Goal: Complete application form: Complete application form

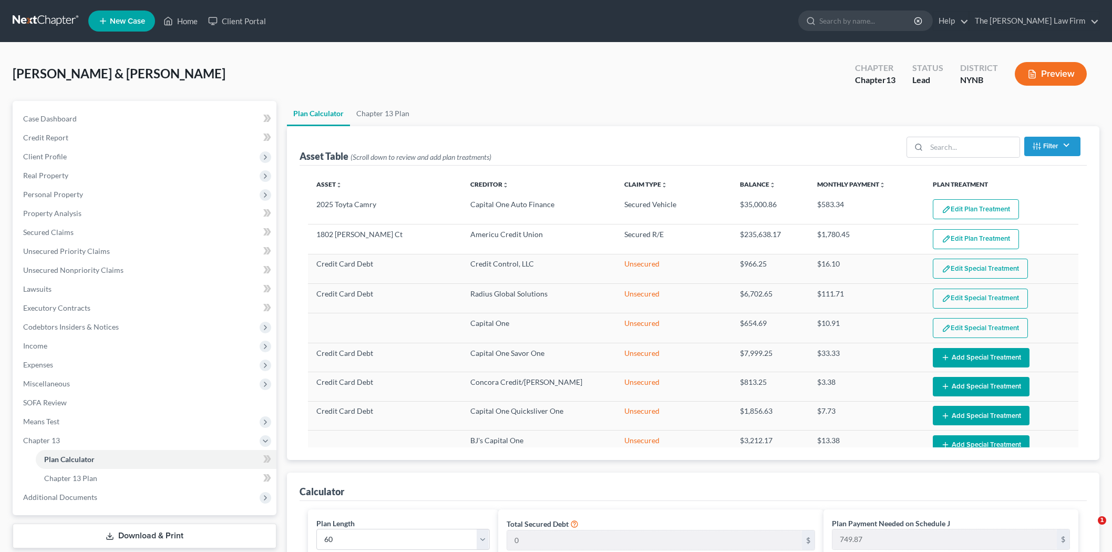
select select "59"
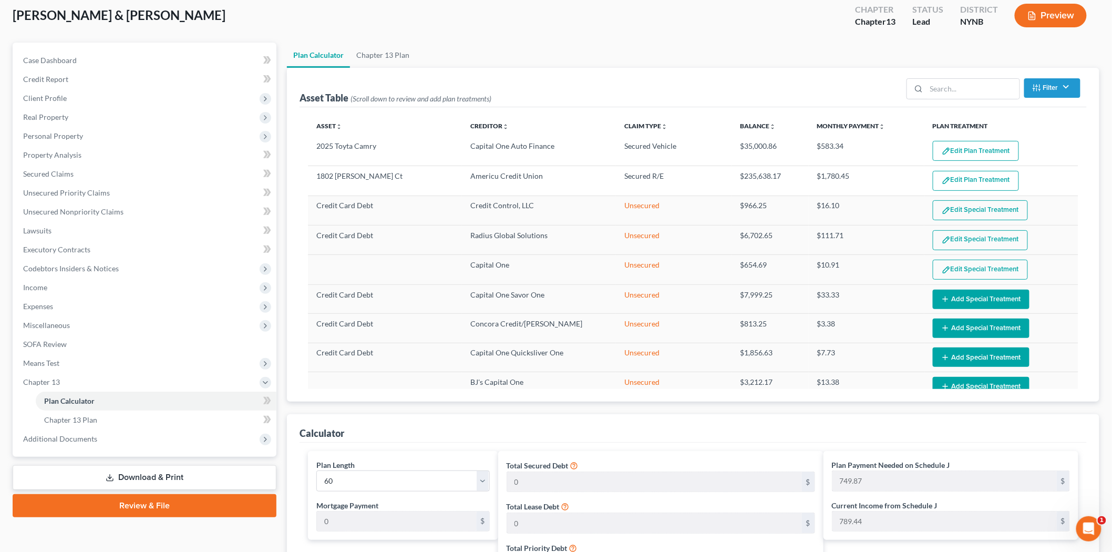
scroll to position [70, 0]
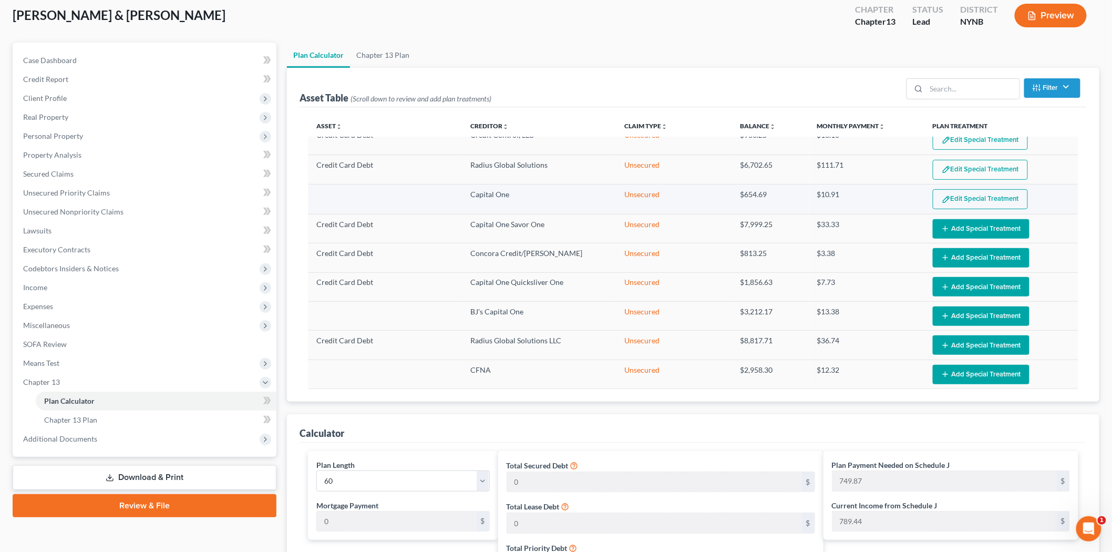
click at [967, 204] on button "Edit Special Treatment" at bounding box center [979, 199] width 95 height 20
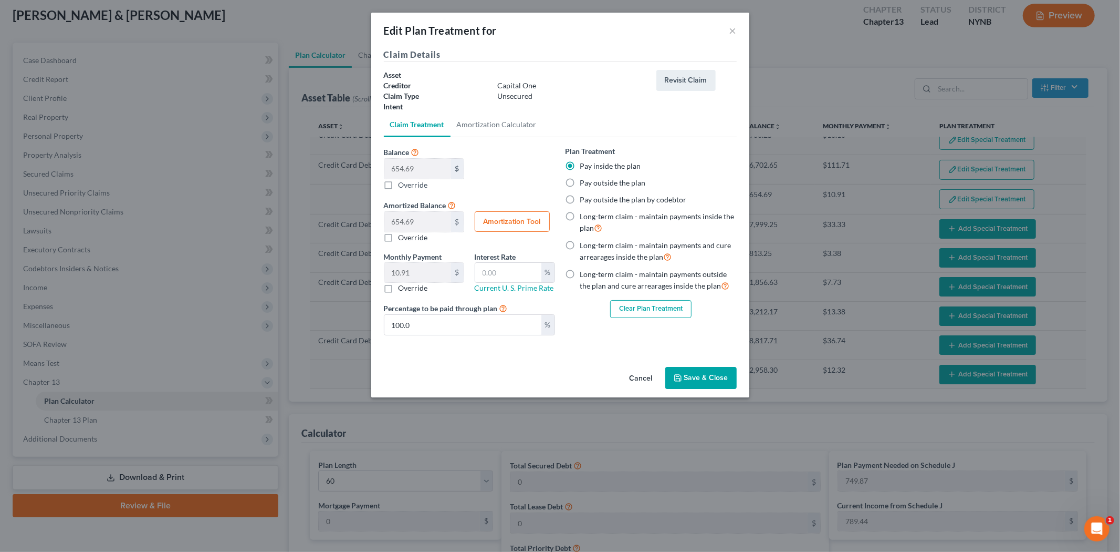
click at [659, 302] on button "Clear Plan Treatment" at bounding box center [650, 309] width 81 height 18
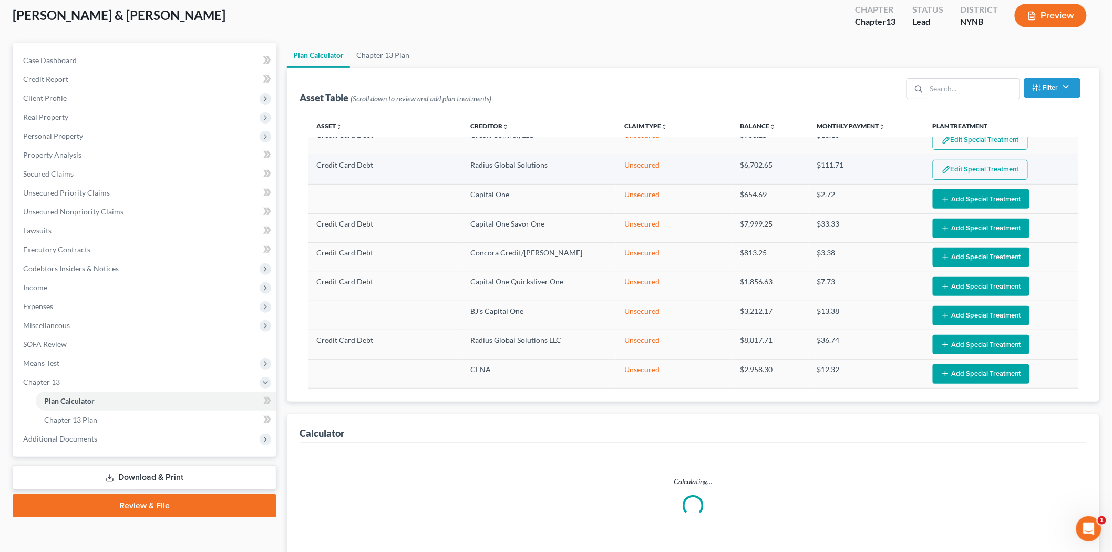
click at [941, 175] on button "Edit Special Treatment" at bounding box center [979, 170] width 95 height 20
select select "59"
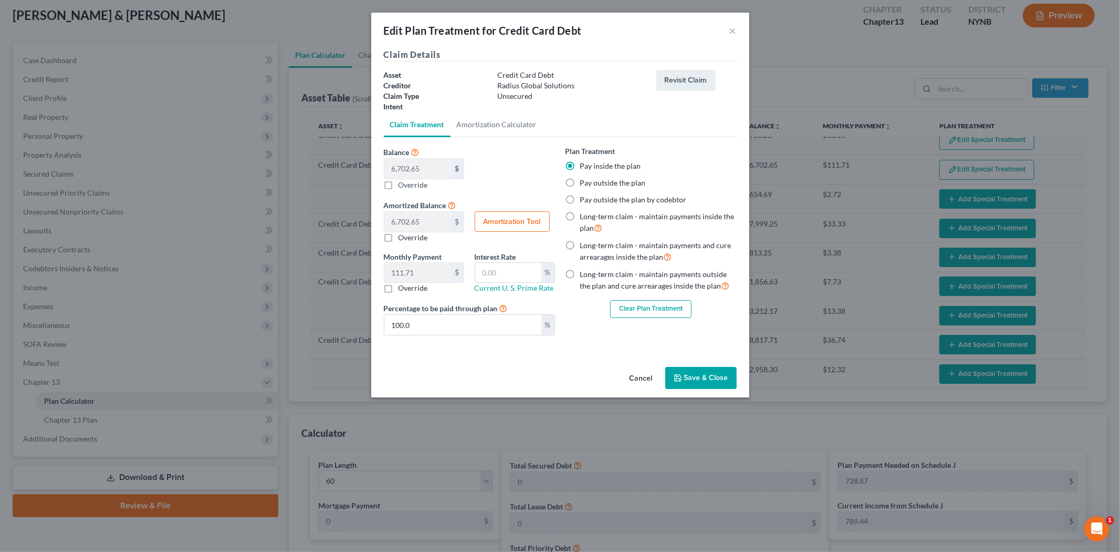
click at [639, 315] on button "Clear Plan Treatment" at bounding box center [650, 309] width 81 height 18
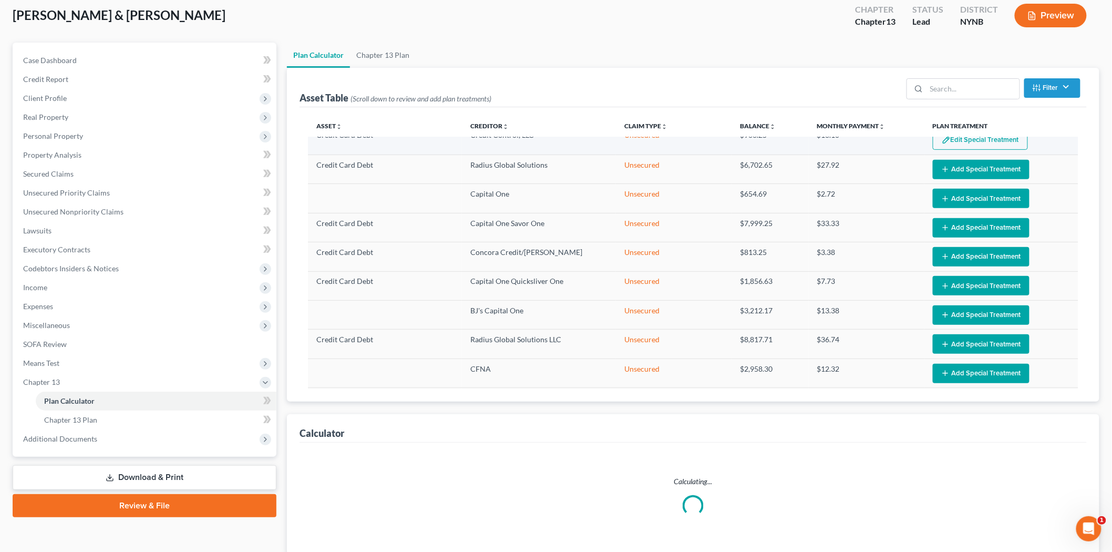
click at [1019, 137] on button "Edit Special Treatment" at bounding box center [979, 140] width 95 height 20
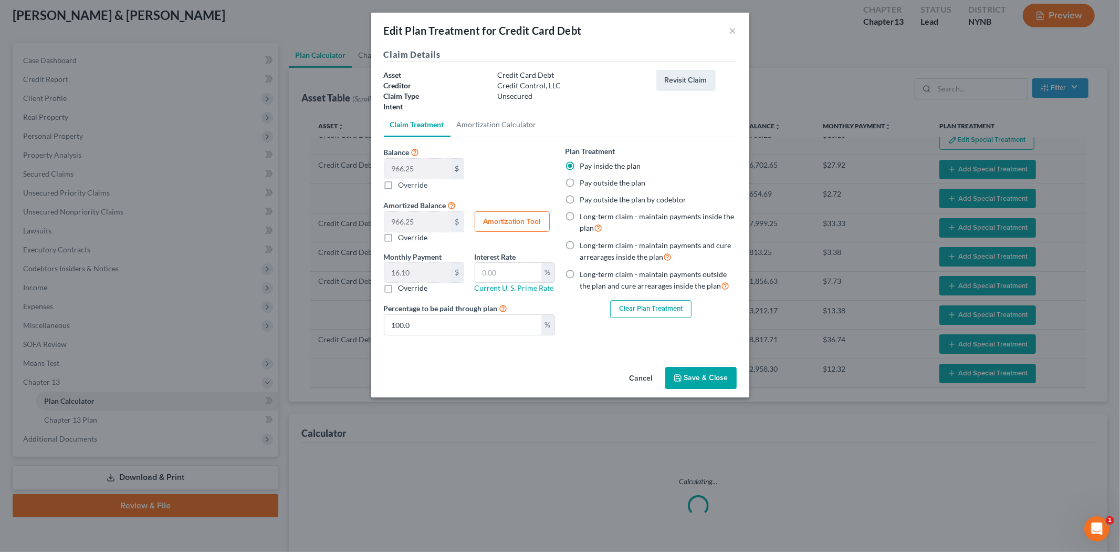
select select "59"
click at [671, 301] on button "Clear Plan Treatment" at bounding box center [650, 309] width 81 height 18
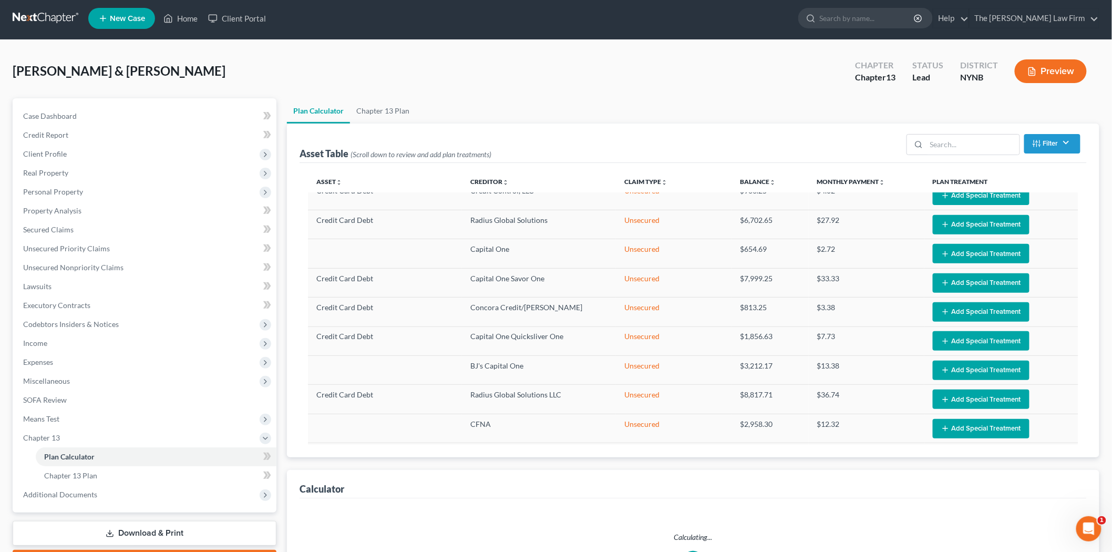
scroll to position [0, 0]
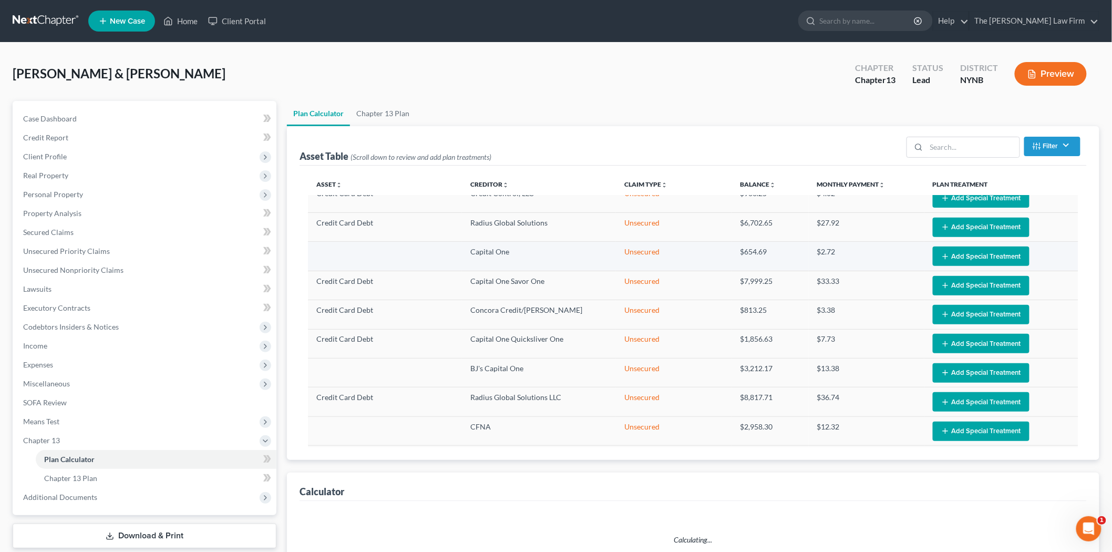
select select "59"
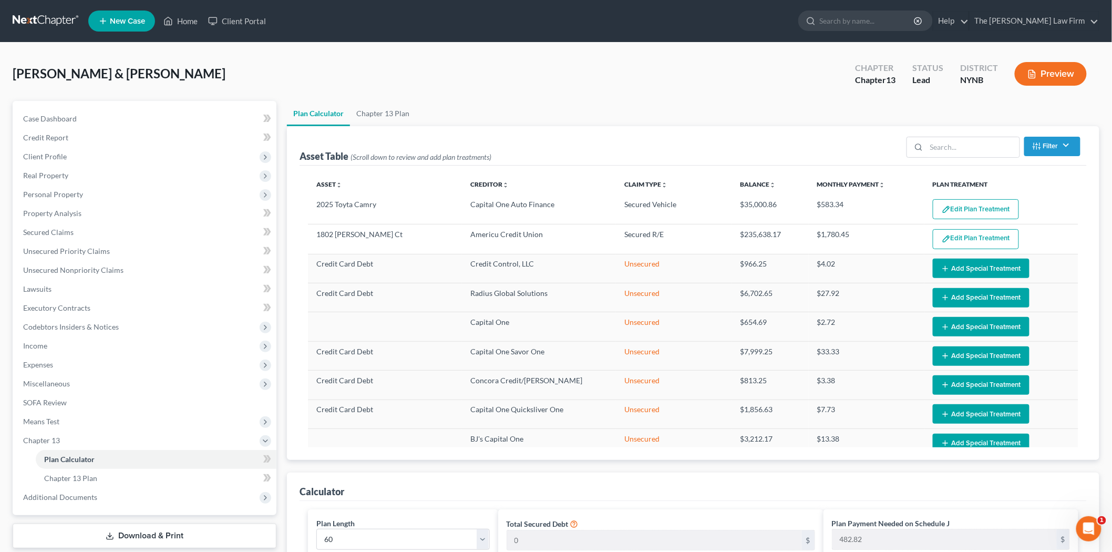
click at [35, 24] on link at bounding box center [46, 21] width 67 height 19
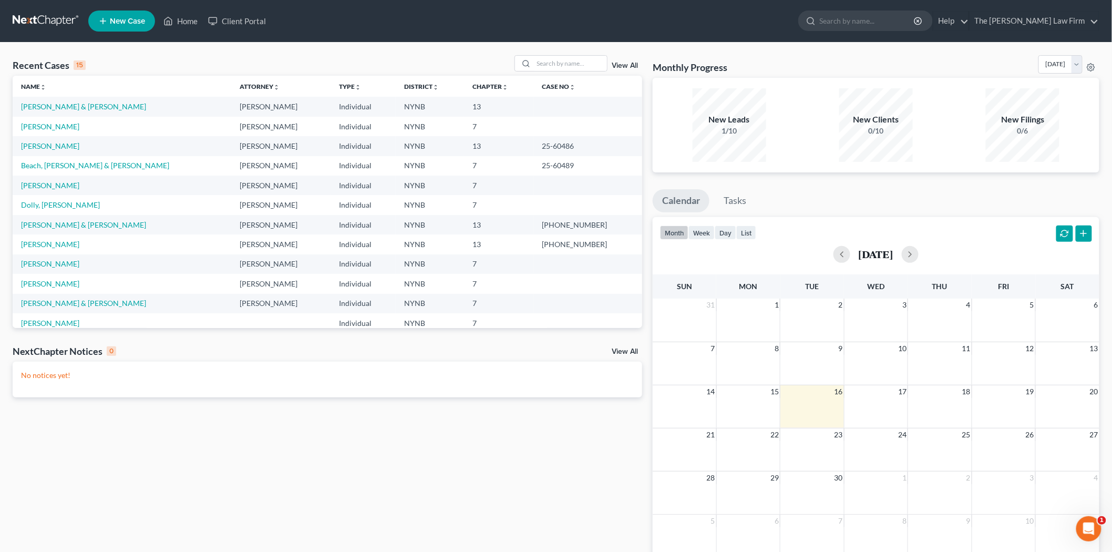
click at [111, 26] on link "New Case" at bounding box center [121, 21] width 67 height 21
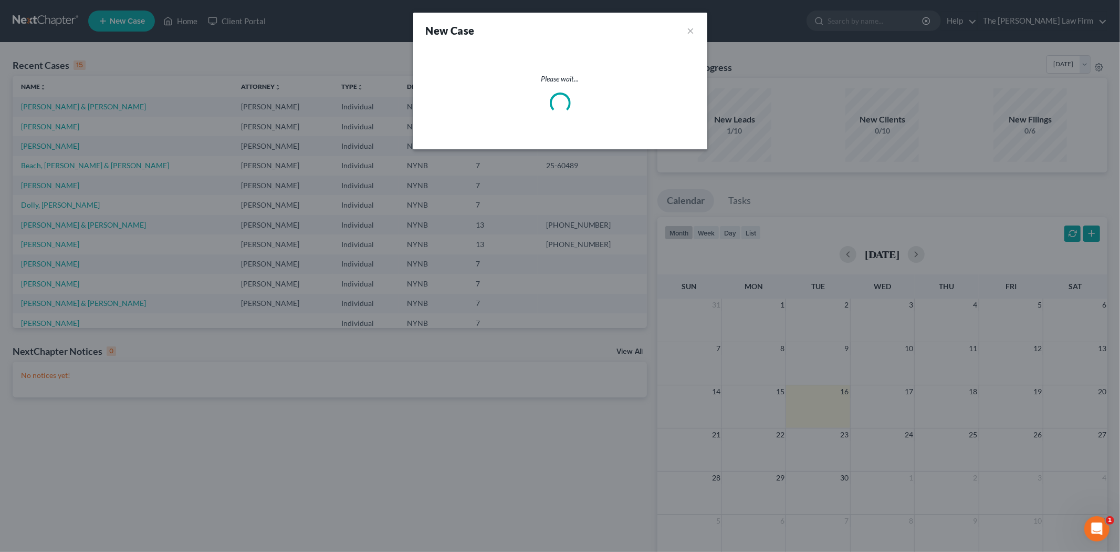
select select "54"
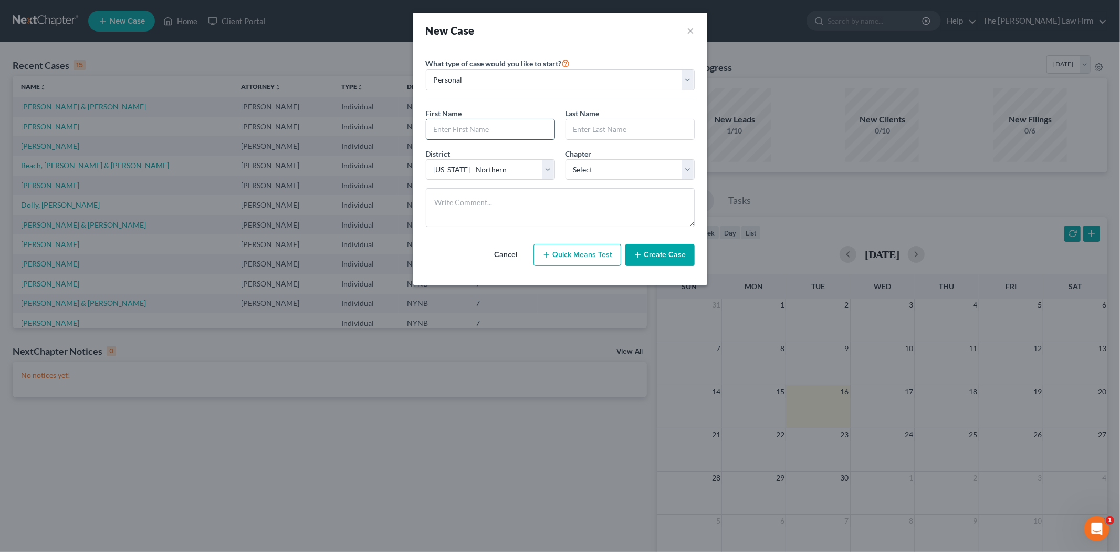
click at [484, 134] on input "text" at bounding box center [491, 129] width 128 height 20
type input "Cynthia"
type input "Finger"
select select "3"
click at [655, 252] on button "Create Case" at bounding box center [660, 255] width 69 height 22
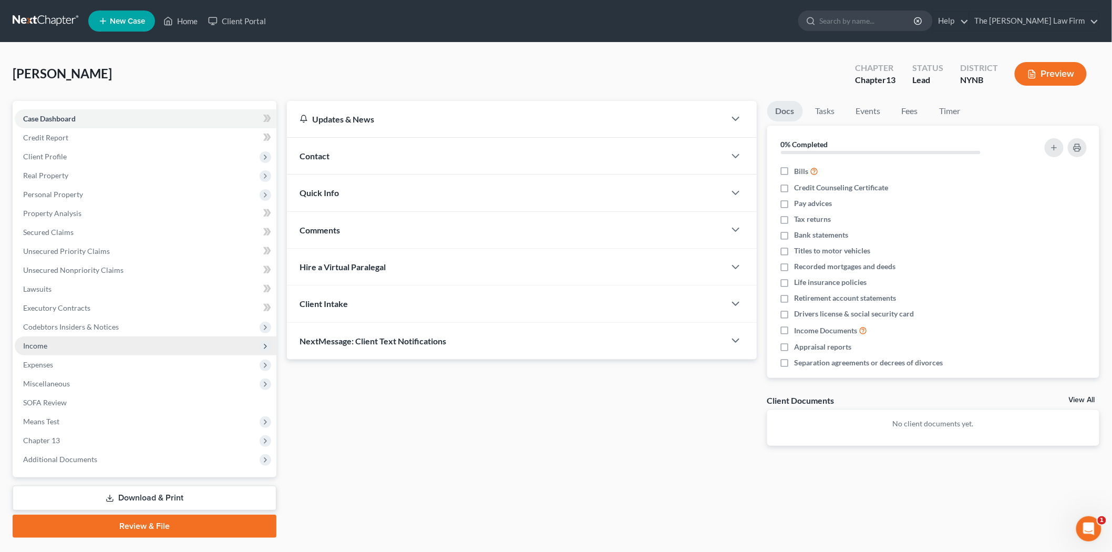
click at [100, 347] on span "Income" at bounding box center [146, 345] width 262 height 19
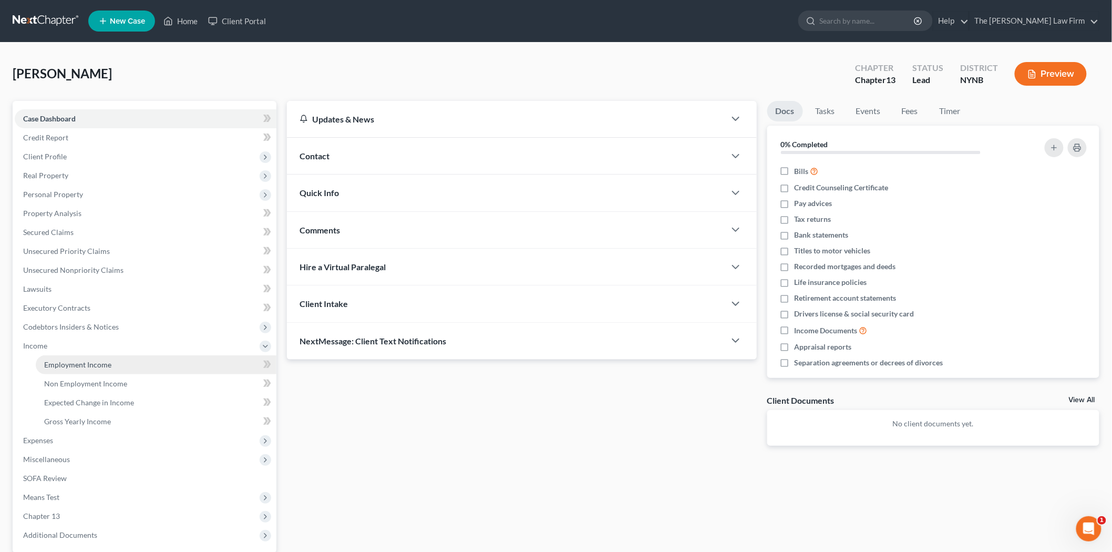
click at [91, 361] on span "Employment Income" at bounding box center [77, 364] width 67 height 9
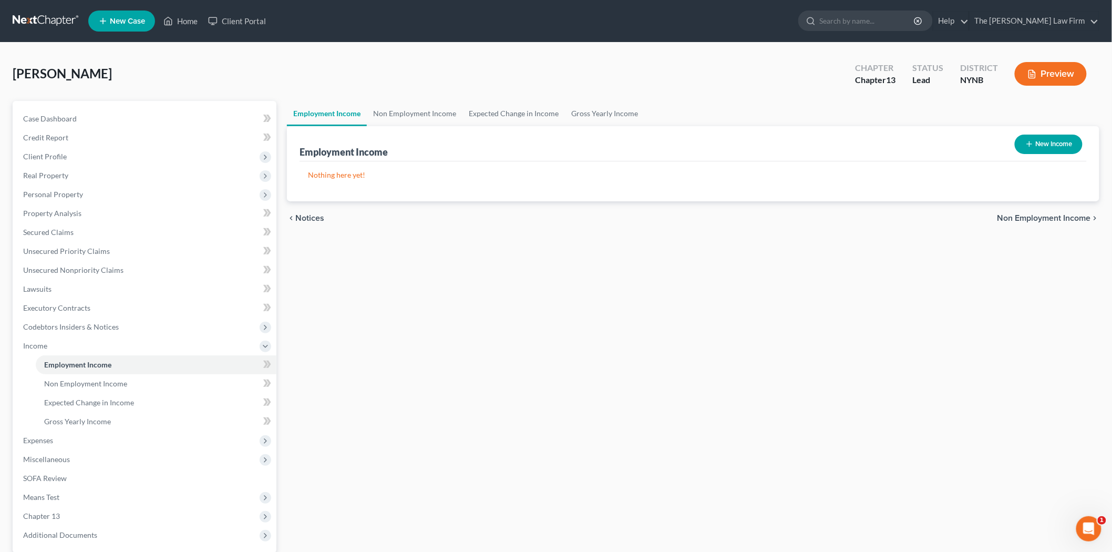
click at [1044, 144] on button "New Income" at bounding box center [1048, 143] width 68 height 19
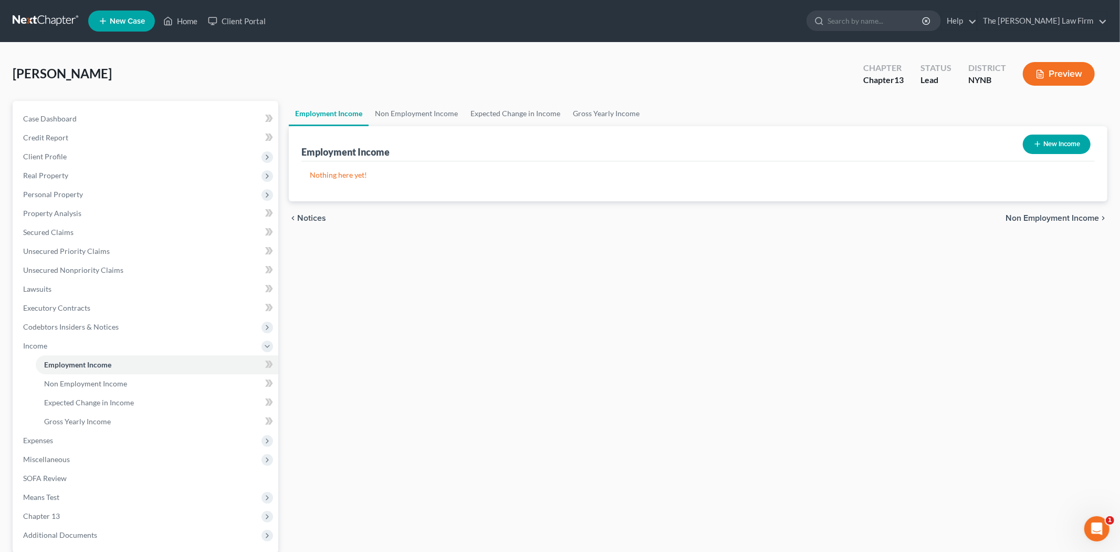
select select "0"
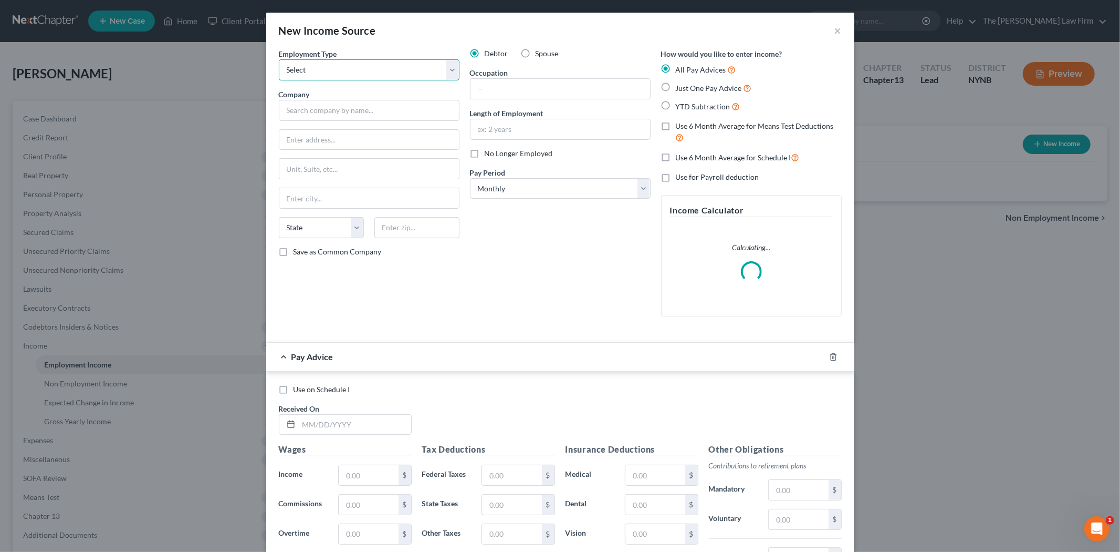
click at [333, 66] on select "Select Full or Part Time Employment Self Employment" at bounding box center [369, 69] width 181 height 21
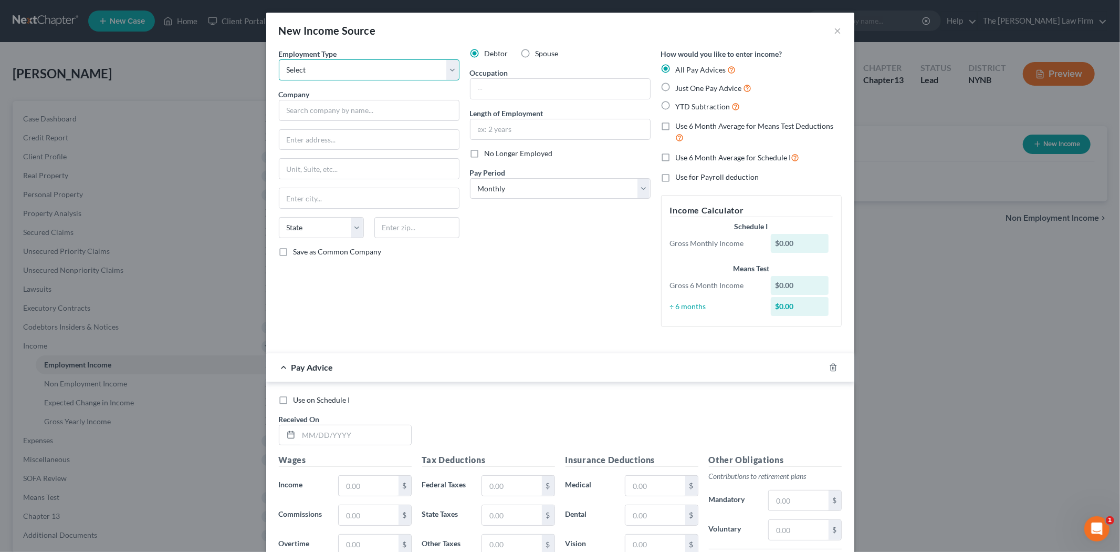
drag, startPoint x: 395, startPoint y: 65, endPoint x: 533, endPoint y: 66, distance: 138.7
click at [396, 65] on select "Select Full or Part Time Employment Self Employment" at bounding box center [369, 69] width 181 height 21
click at [835, 34] on button "×" at bounding box center [838, 30] width 7 height 13
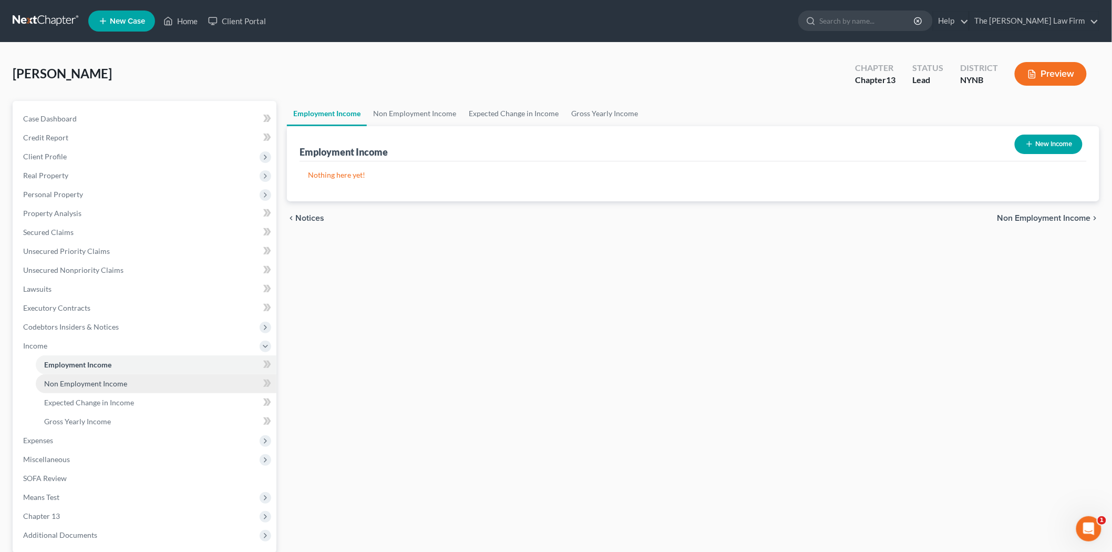
click at [111, 381] on span "Non Employment Income" at bounding box center [85, 383] width 83 height 9
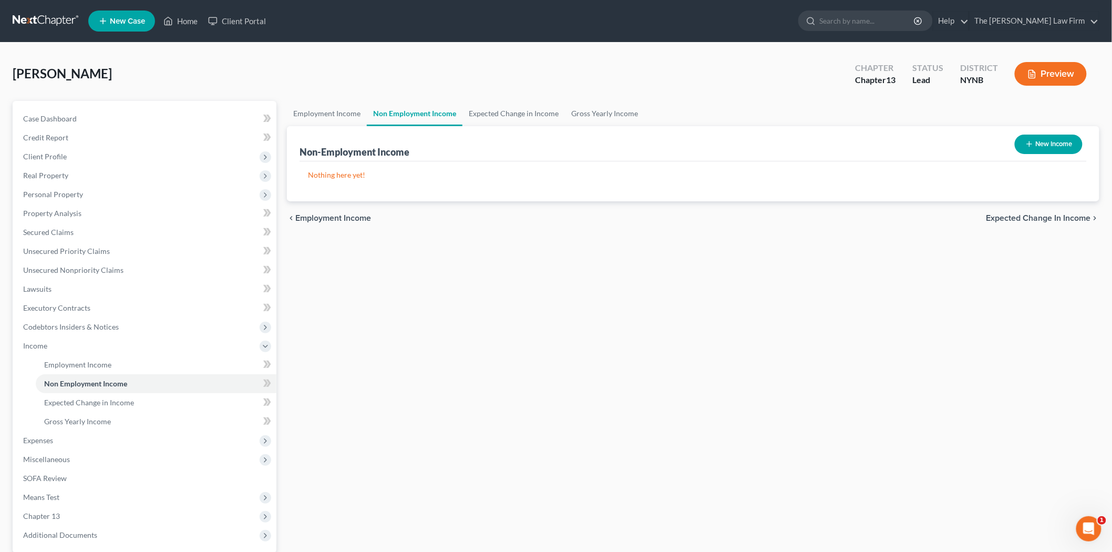
click at [1039, 144] on button "New Income" at bounding box center [1048, 143] width 68 height 19
select select "0"
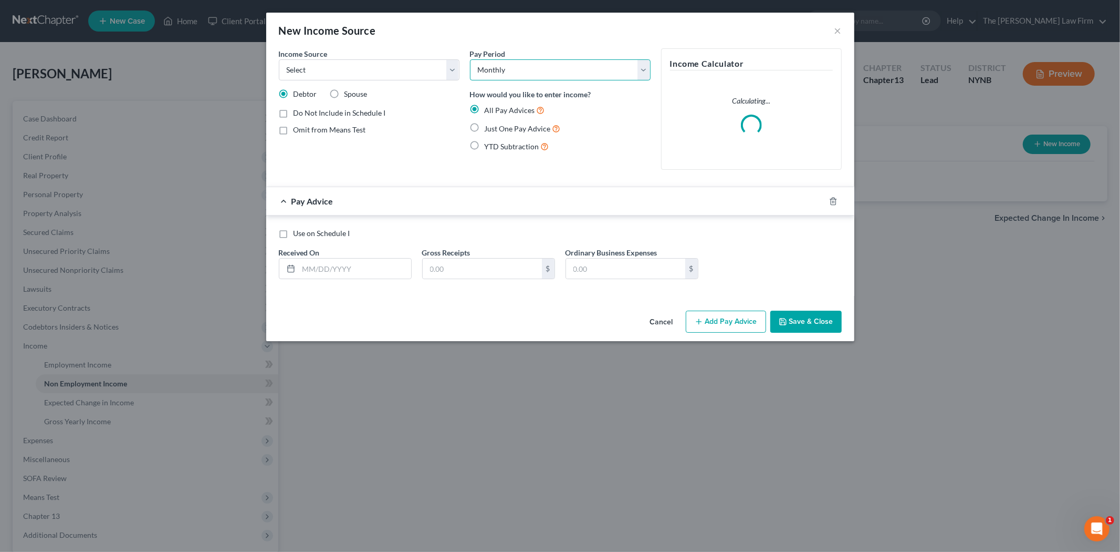
click at [549, 70] on select "Select Monthly Twice Monthly Every Other Week Weekly" at bounding box center [560, 69] width 181 height 21
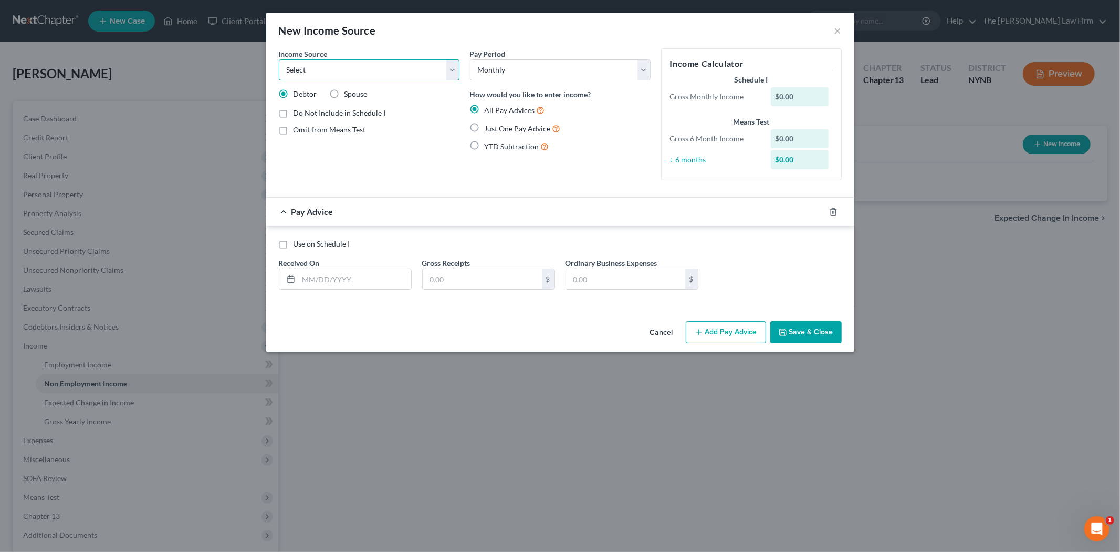
click at [439, 66] on select "Select Unemployment Disability (from employer) Pension Retirement Social Securi…" at bounding box center [369, 69] width 181 height 21
select select "4"
click at [279, 59] on select "Select Unemployment Disability (from employer) Pension Retirement Social Securi…" at bounding box center [369, 69] width 181 height 21
click at [740, 332] on button "Add Pay Advice" at bounding box center [726, 332] width 80 height 22
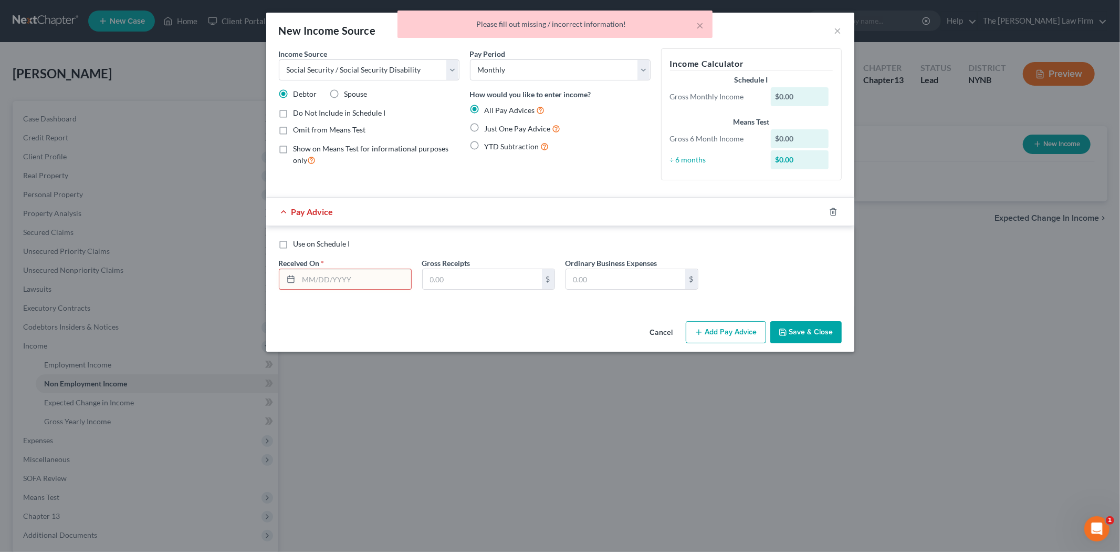
click at [811, 330] on button "Save & Close" at bounding box center [806, 332] width 71 height 22
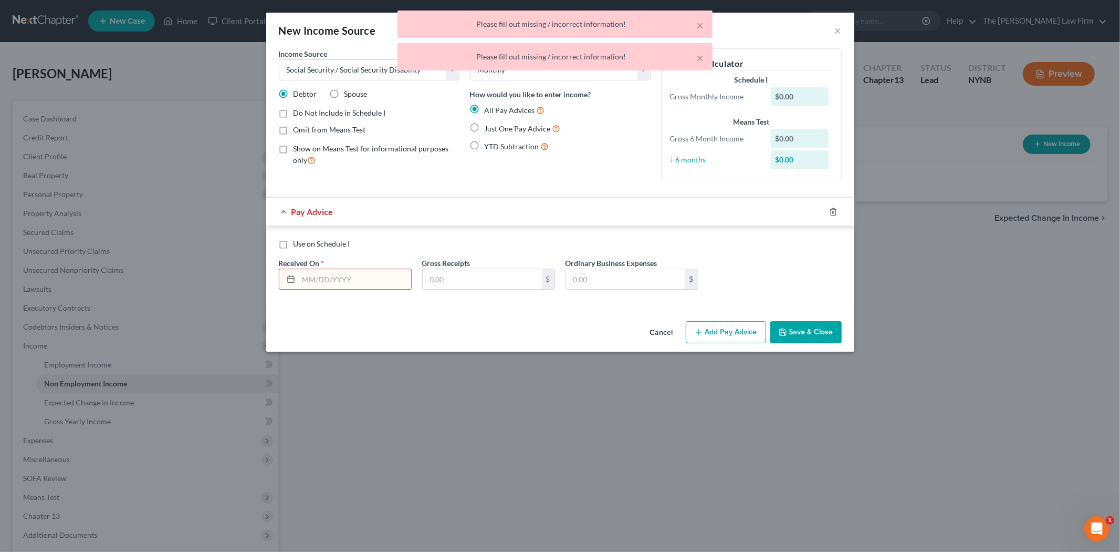
click at [838, 27] on div "× Please fill out missing / incorrect information! × Please fill out missing / …" at bounding box center [555, 43] width 1120 height 65
click at [836, 29] on div "× Please fill out missing / incorrect information! × Please fill out missing / …" at bounding box center [555, 43] width 1120 height 65
click at [664, 334] on button "Cancel" at bounding box center [662, 332] width 40 height 21
